Goal: Find specific page/section: Find specific page/section

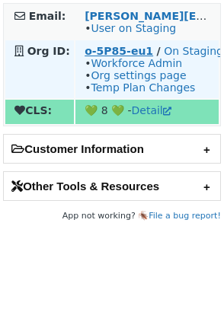
click at [120, 52] on strong "o-5P85-eu1" at bounding box center [119, 51] width 69 height 12
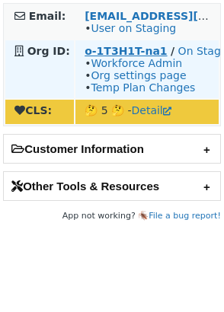
click at [129, 50] on strong "o-1T3H1T-na1" at bounding box center [126, 51] width 82 height 12
click at [130, 51] on strong "o-1T3H1T-na1" at bounding box center [126, 51] width 82 height 12
click at [126, 51] on strong "o-1T3H1T-na1" at bounding box center [126, 51] width 82 height 12
drag, startPoint x: 78, startPoint y: 53, endPoint x: 158, endPoint y: 54, distance: 79.2
click at [158, 54] on td "o-1T3H1T-na1 / On Staging • Workforce Admin • Org settings page • Temp Plan Cha…" at bounding box center [146, 69] width 143 height 58
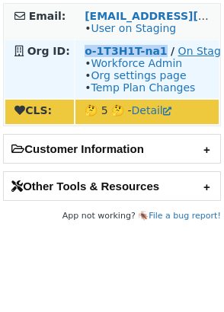
copy strong "o-1T3H1T-na1"
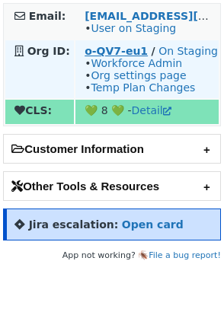
click at [114, 51] on strong "o-QV7-eu1" at bounding box center [116, 51] width 63 height 12
